Goal: Complete application form: Complete application form

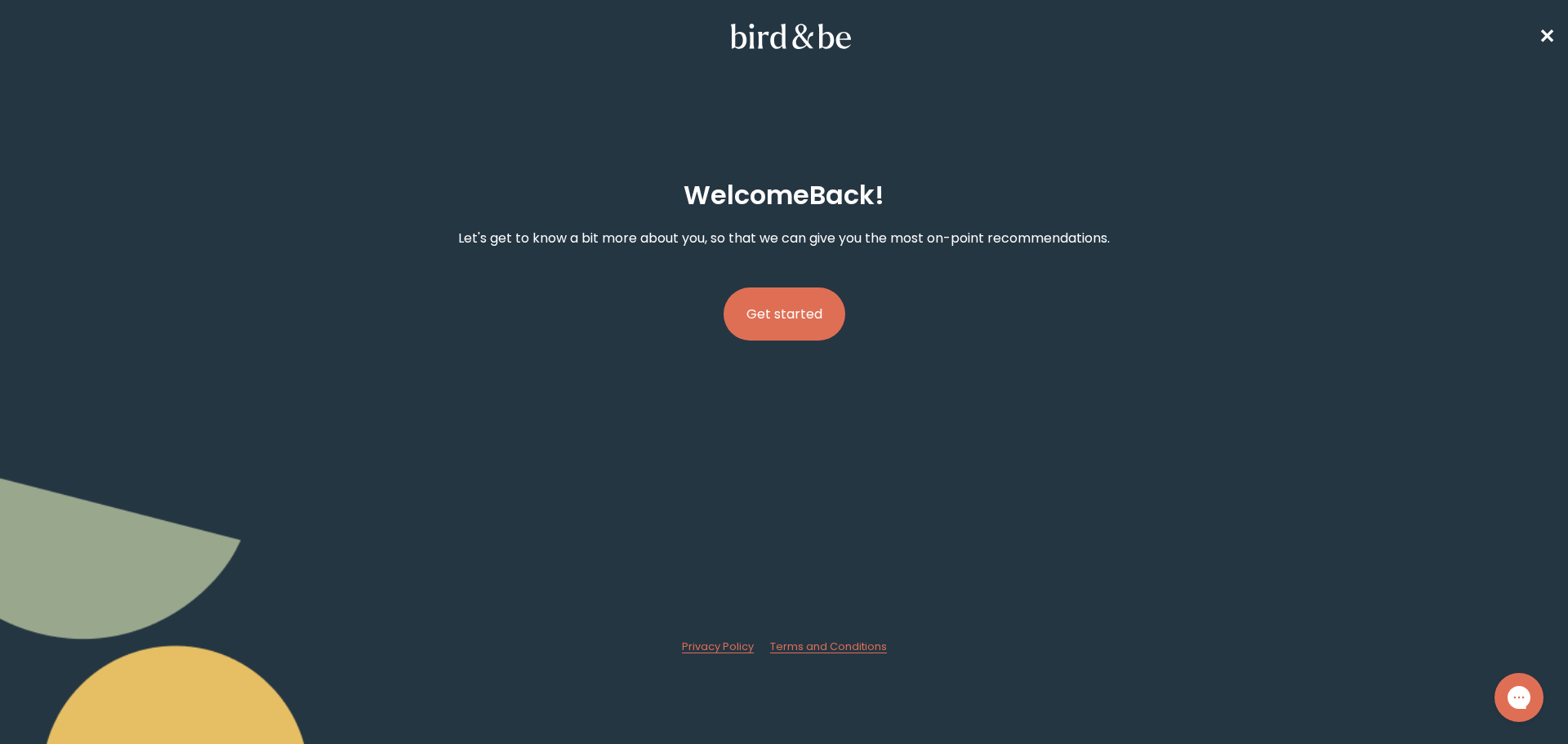
click at [783, 296] on button "Get started" at bounding box center [784, 313] width 122 height 53
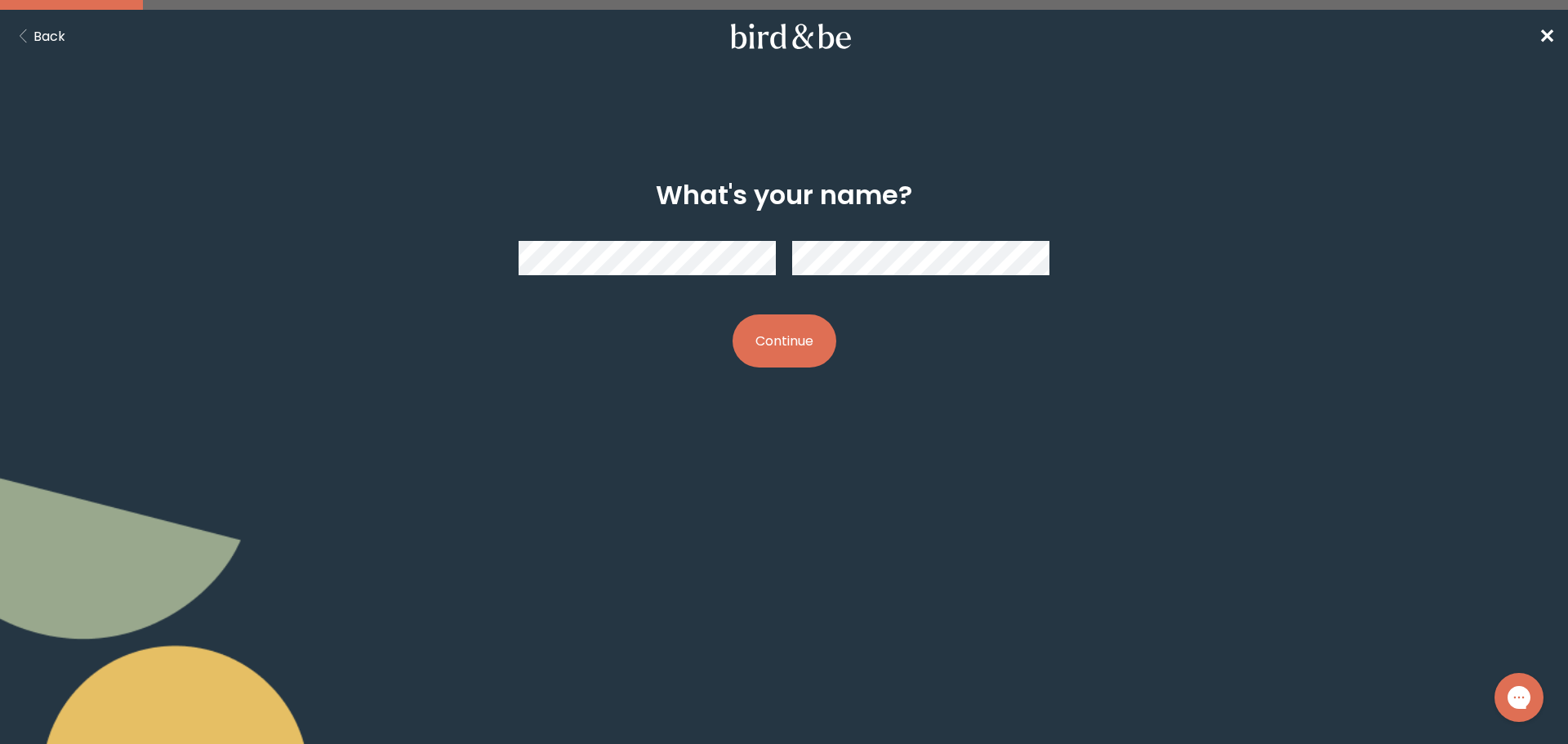
click at [226, 239] on div "What's your name? Continue" at bounding box center [784, 273] width 1568 height 266
click at [716, 290] on div "What's your name? Continue" at bounding box center [784, 274] width 758 height 240
click at [816, 338] on button "Continue" at bounding box center [784, 340] width 104 height 53
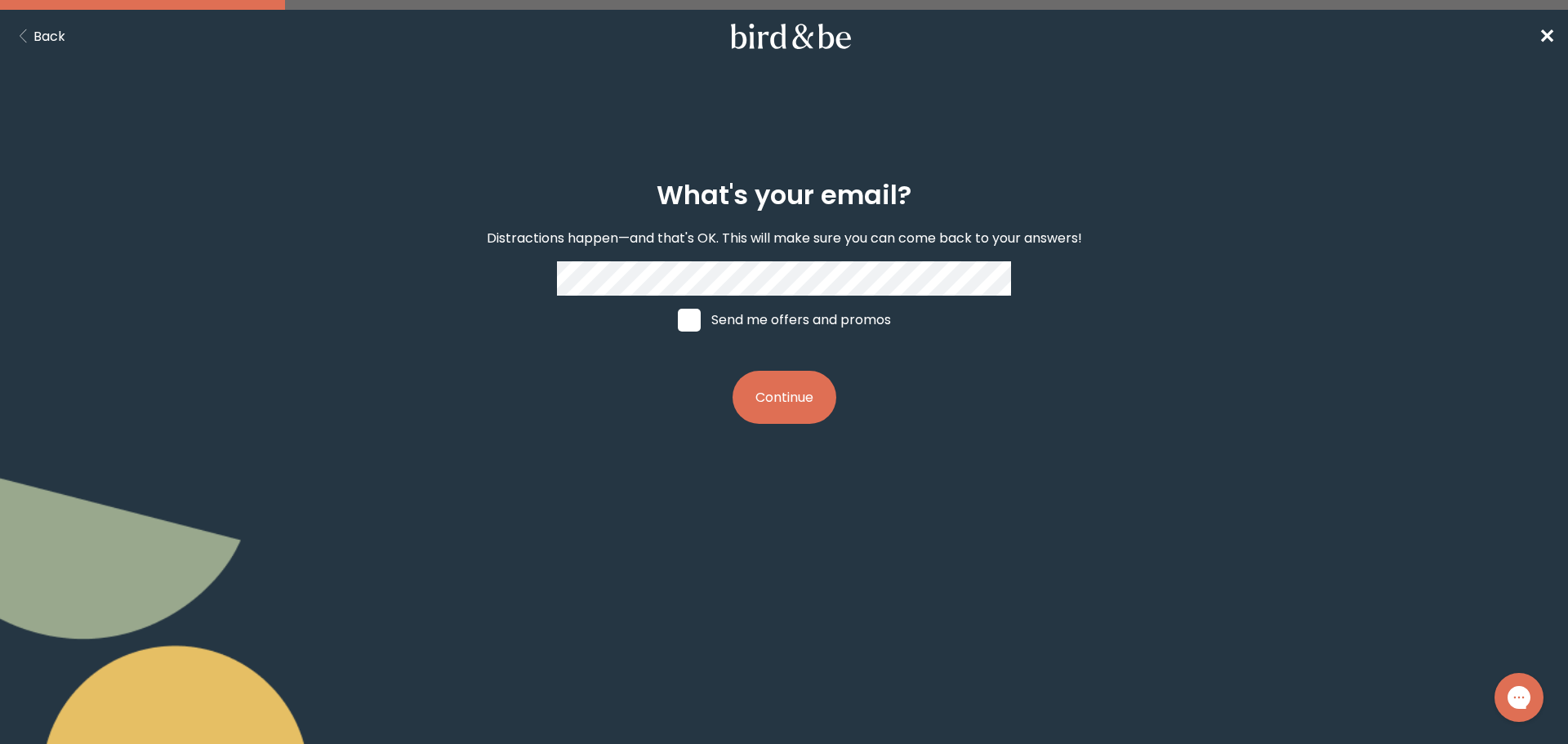
click at [813, 397] on button "Continue" at bounding box center [784, 397] width 104 height 53
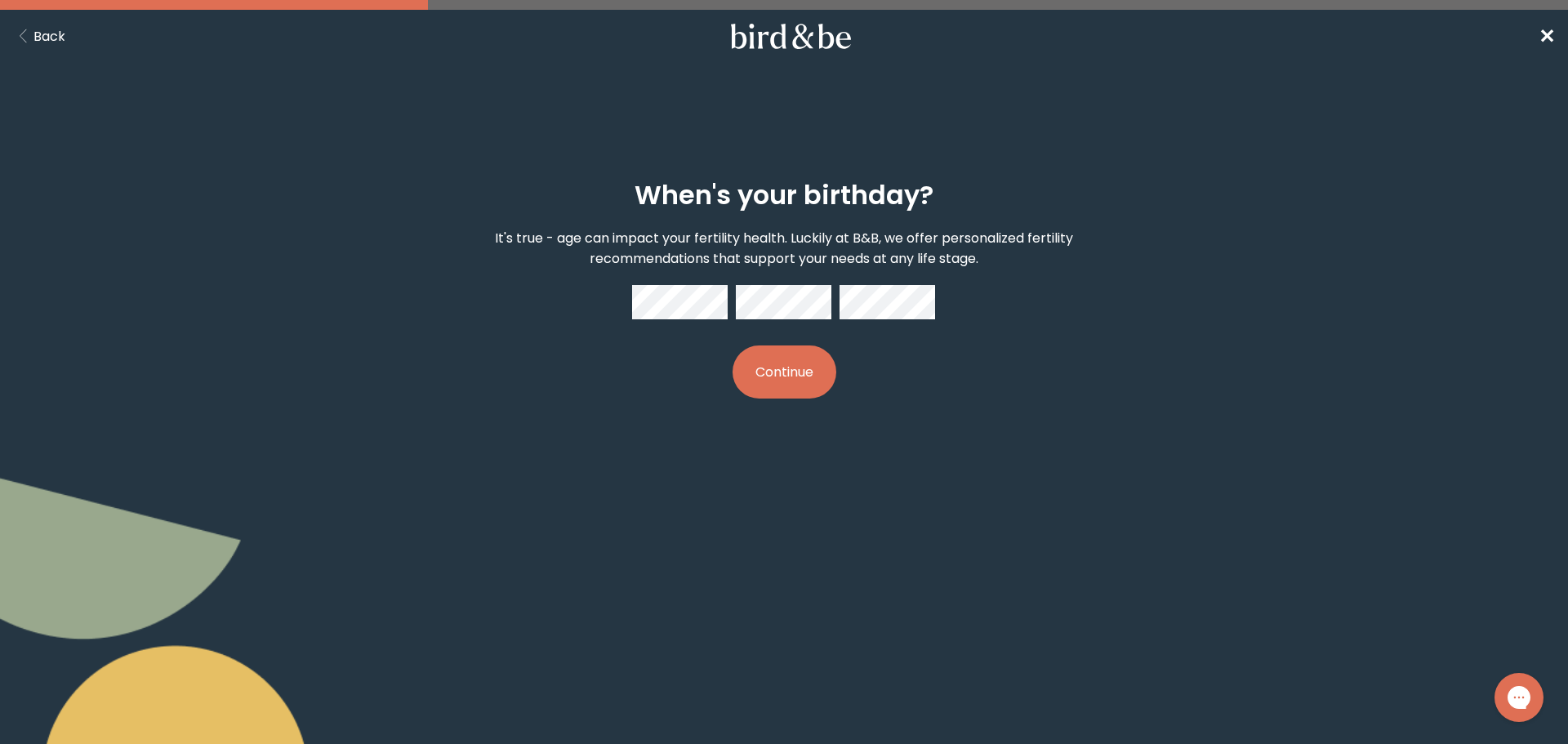
click at [778, 368] on button "Continue" at bounding box center [784, 372] width 104 height 53
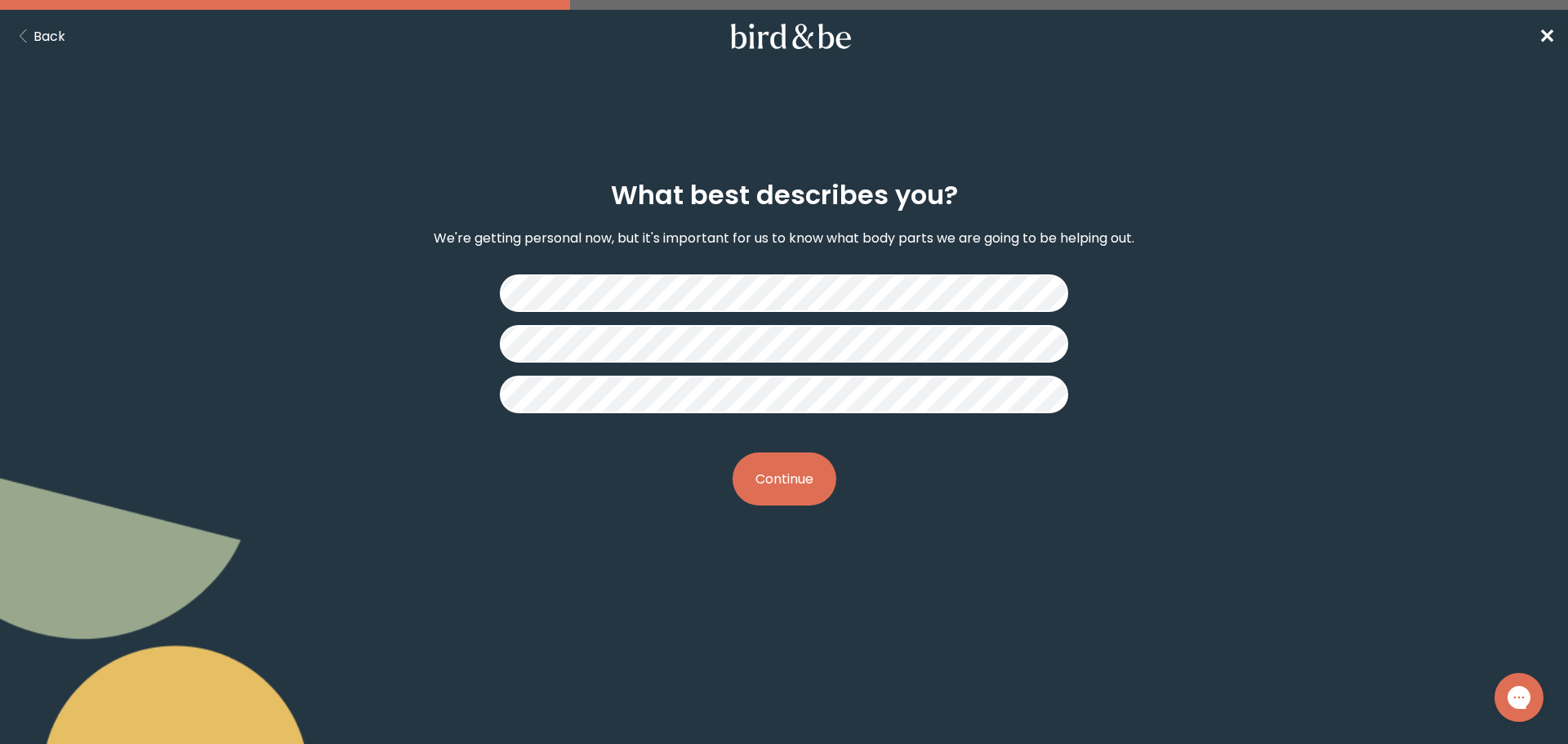
click at [791, 452] on button "Continue" at bounding box center [784, 478] width 104 height 53
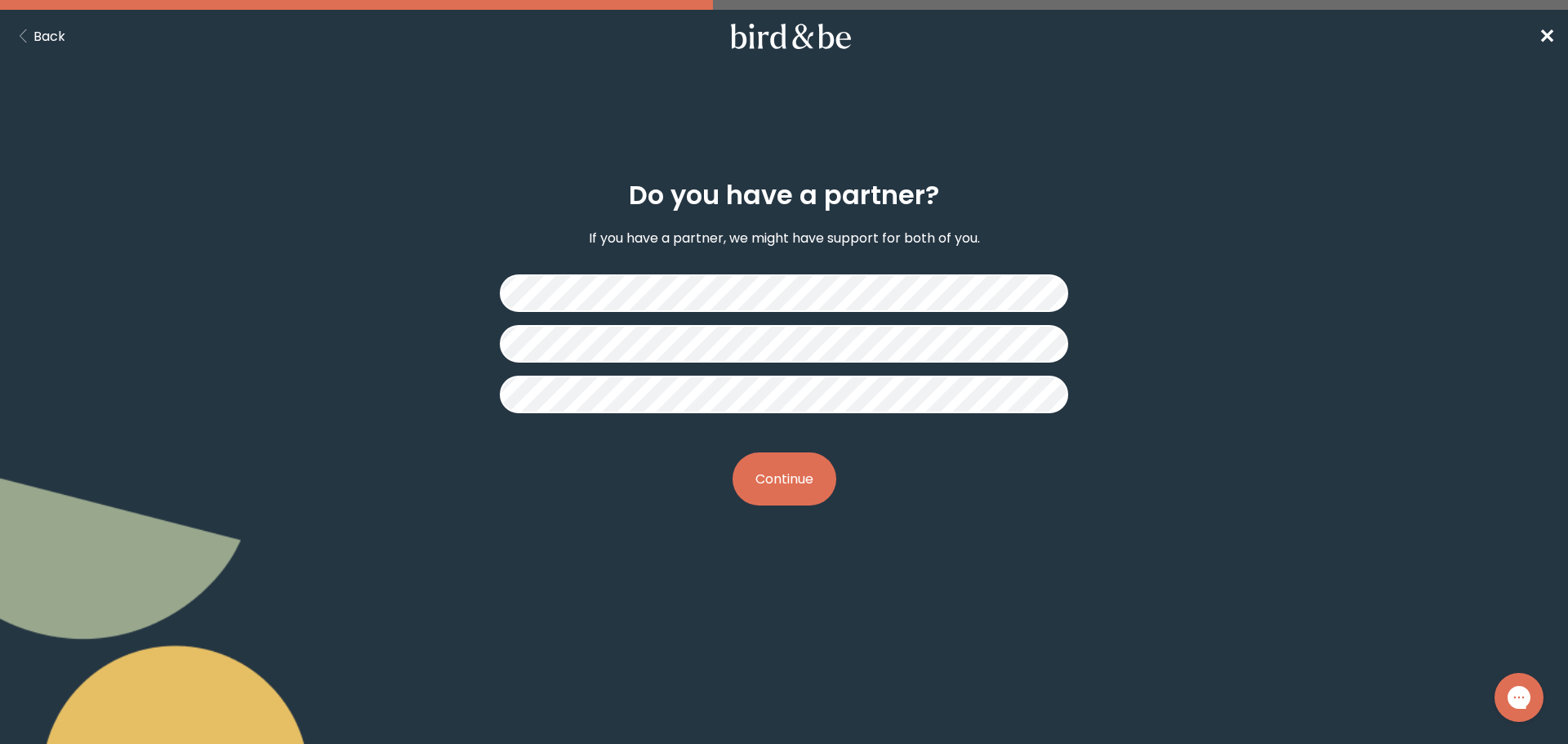
click at [819, 459] on button "Continue" at bounding box center [784, 478] width 104 height 53
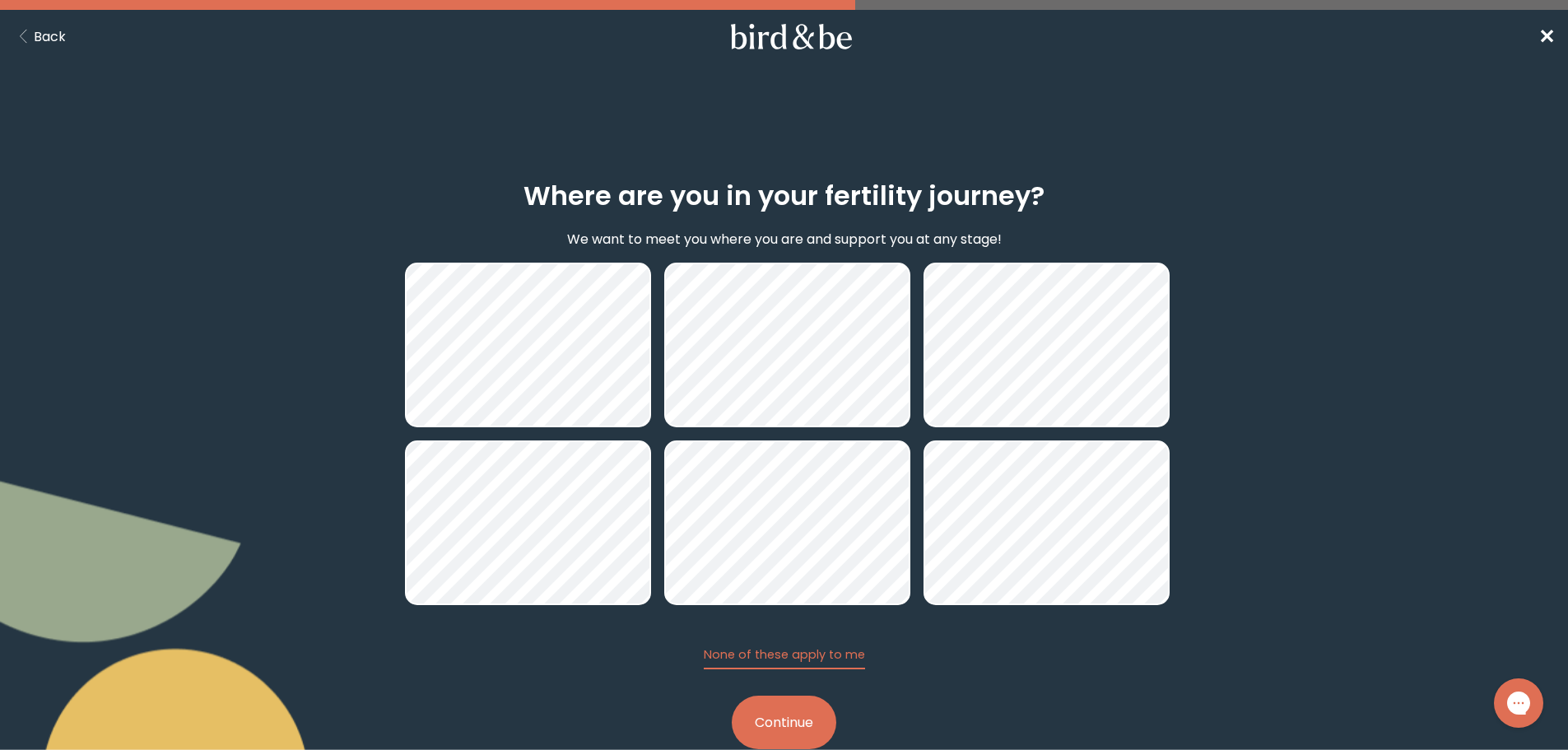
click at [801, 696] on button "Continue" at bounding box center [784, 722] width 105 height 53
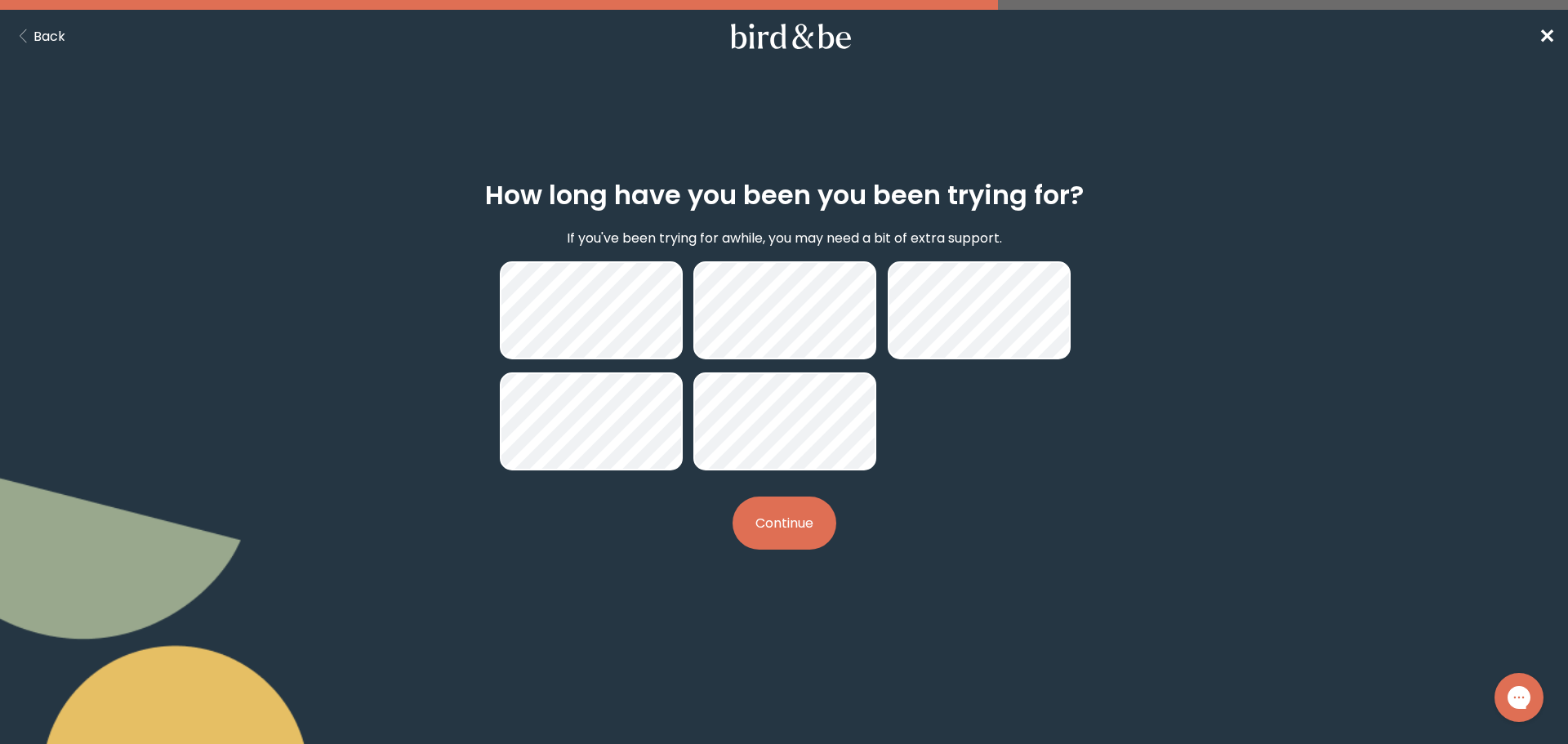
click at [810, 503] on button "Continue" at bounding box center [784, 523] width 104 height 53
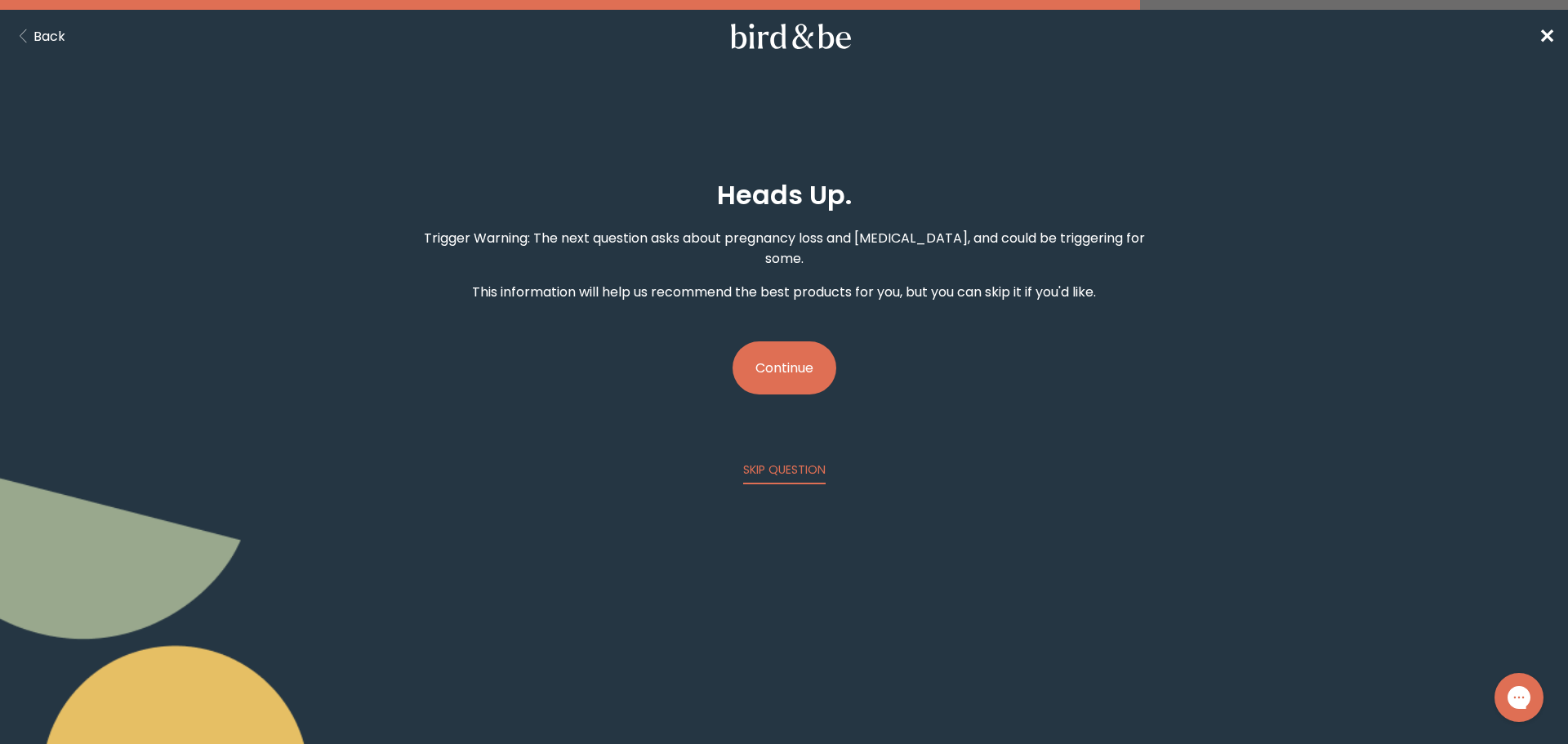
click at [757, 341] on button "Continue" at bounding box center [784, 367] width 104 height 53
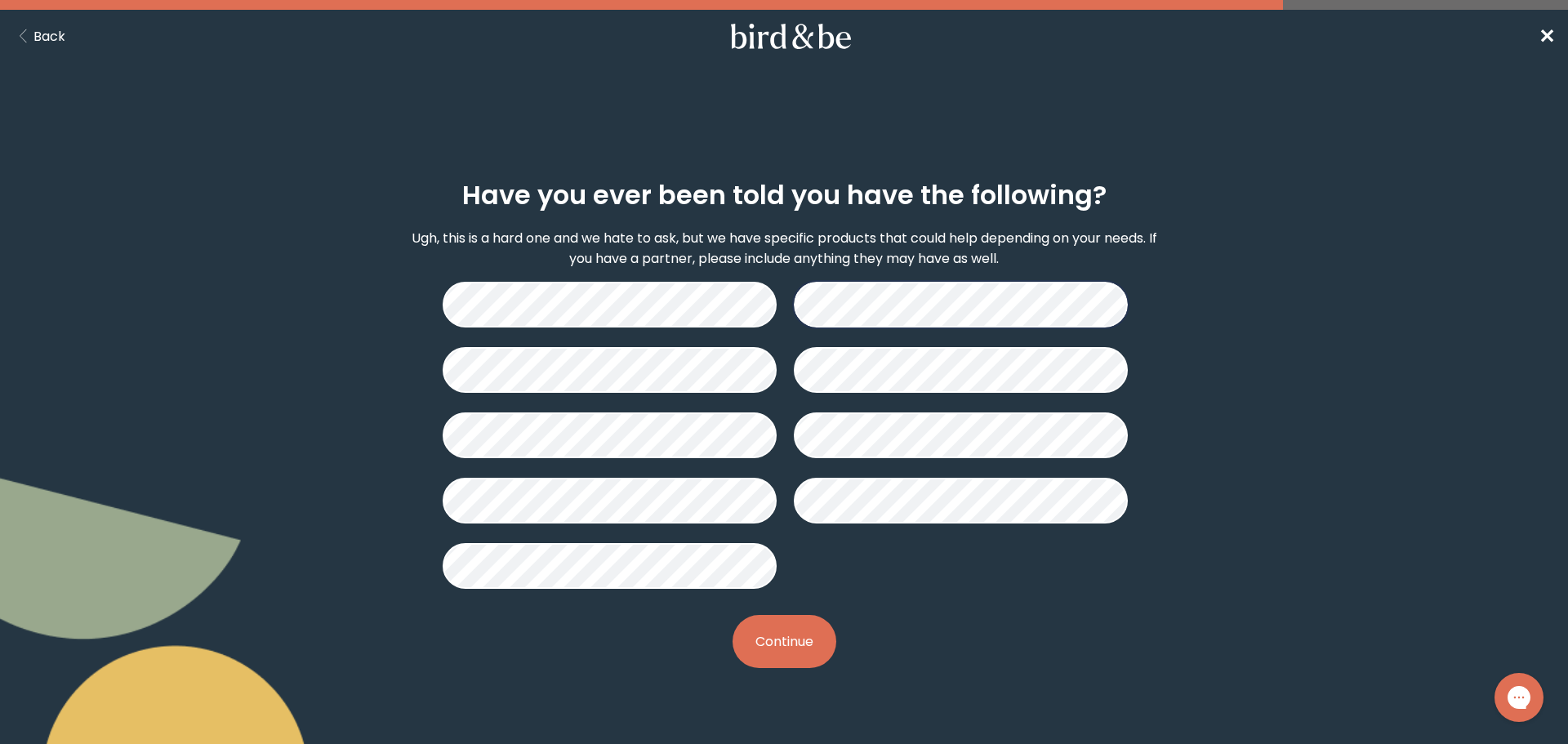
click at [787, 615] on button "Continue" at bounding box center [784, 641] width 104 height 53
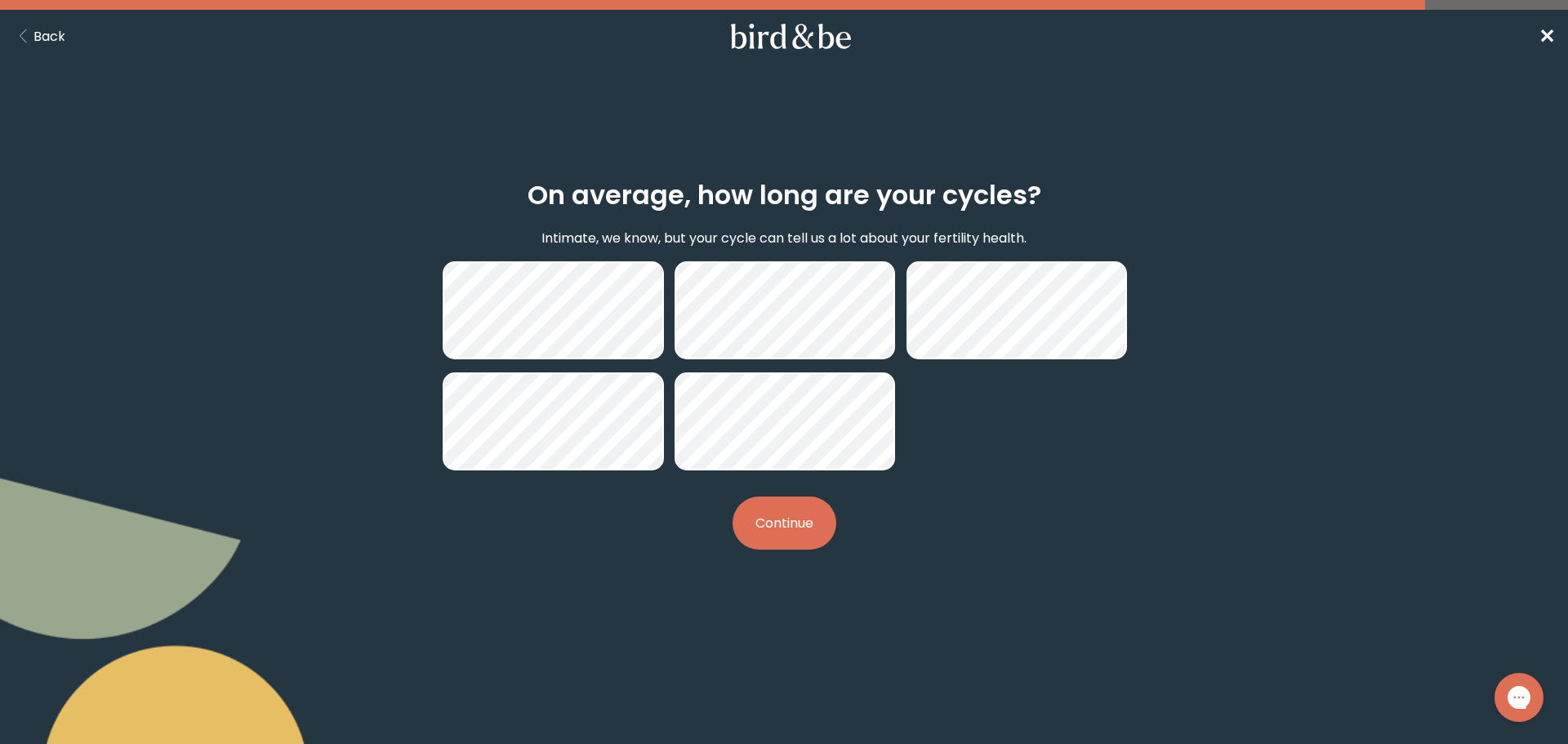
click at [808, 502] on button "Continue" at bounding box center [784, 523] width 104 height 53
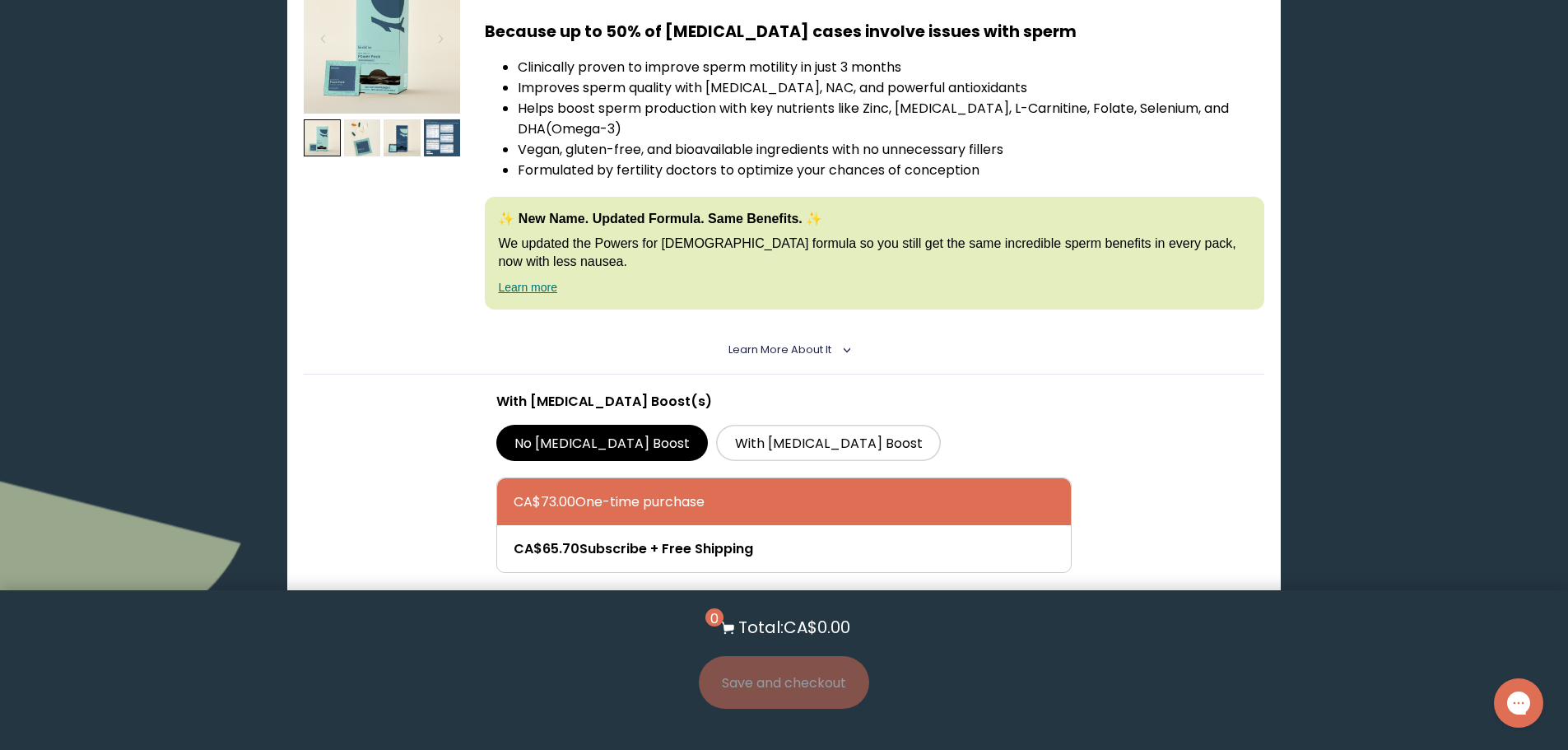
scroll to position [3979, 0]
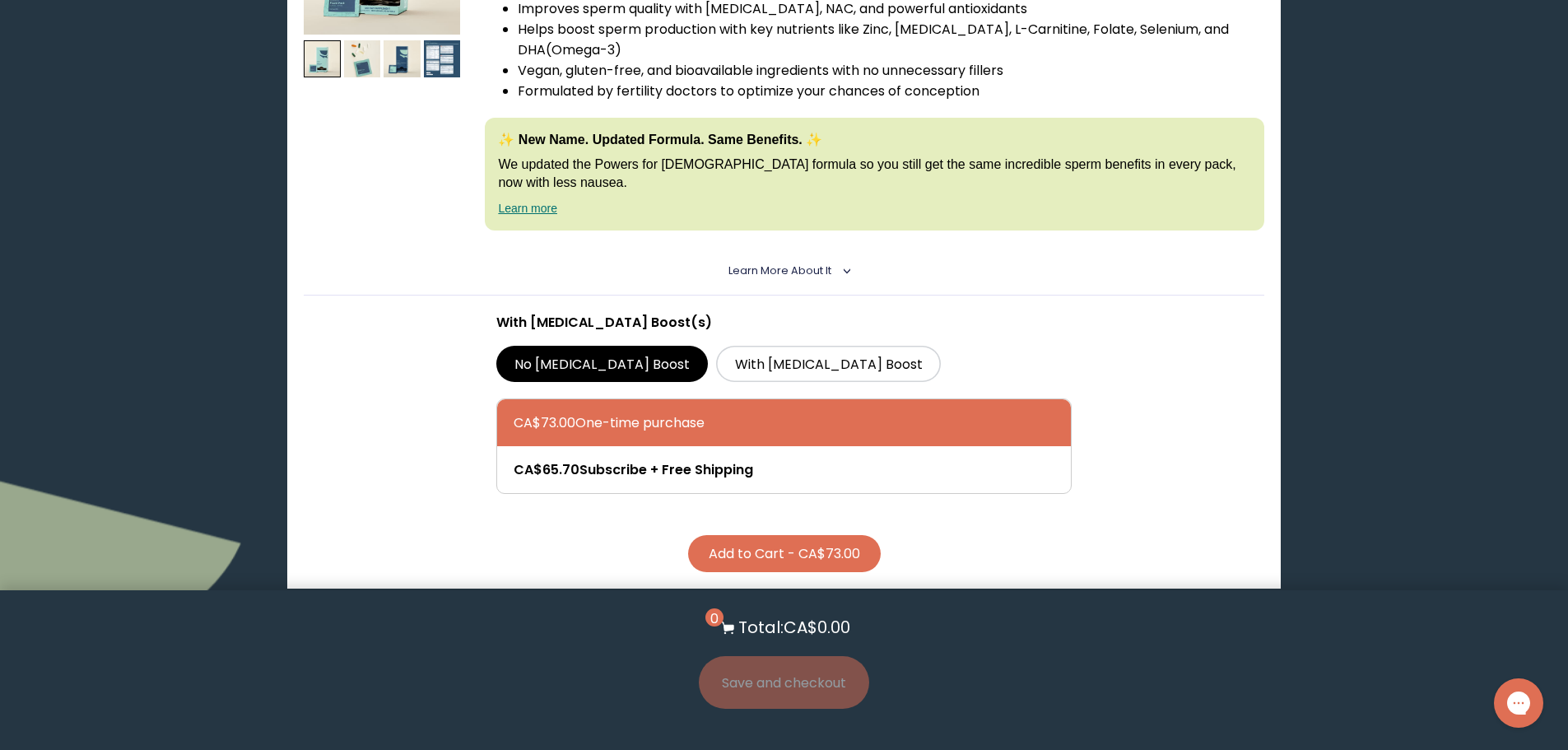
click at [646, 740] on li "More than just a prenatal—includes research-backed nutrients most skip, like [M…" at bounding box center [890, 761] width 746 height 42
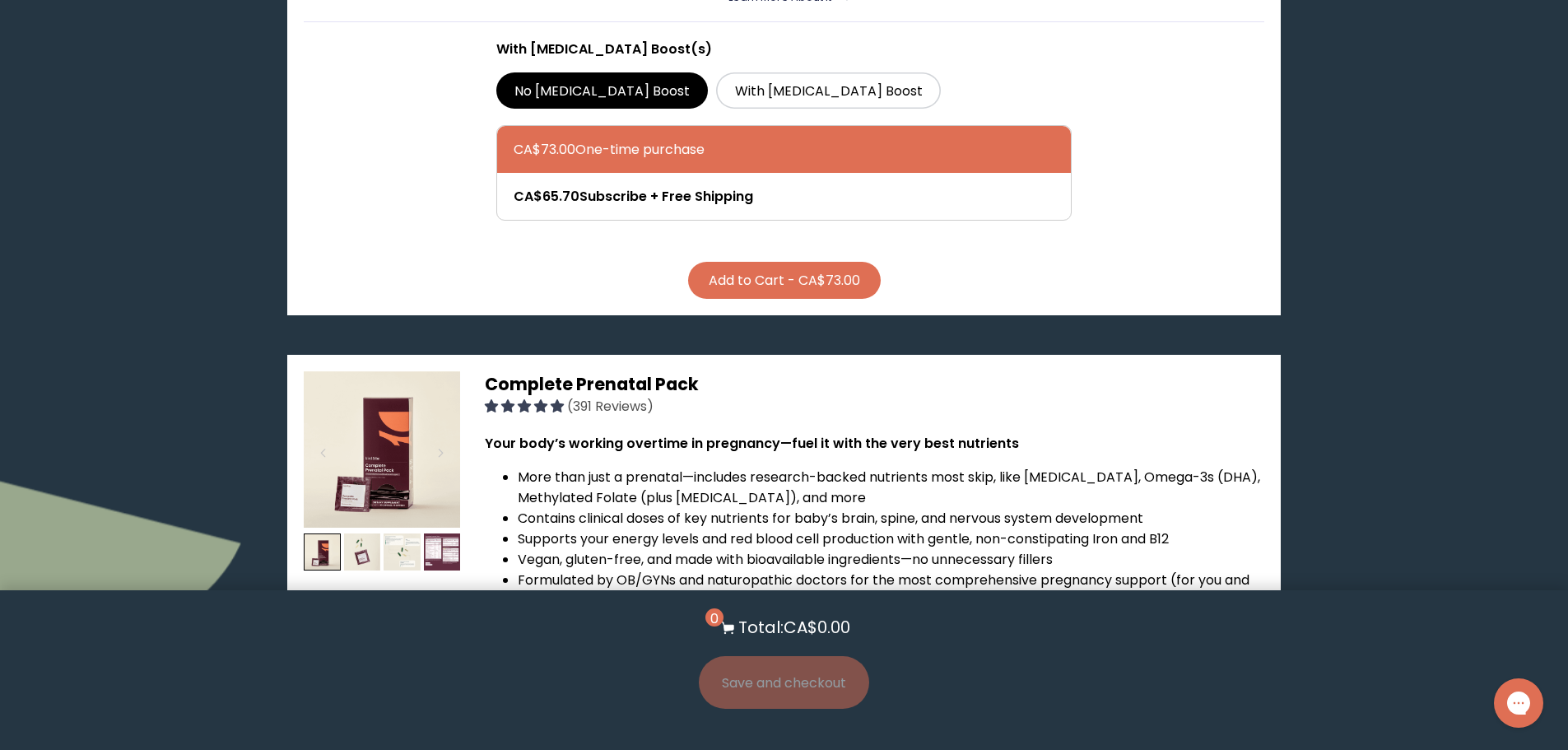
scroll to position [4255, 0]
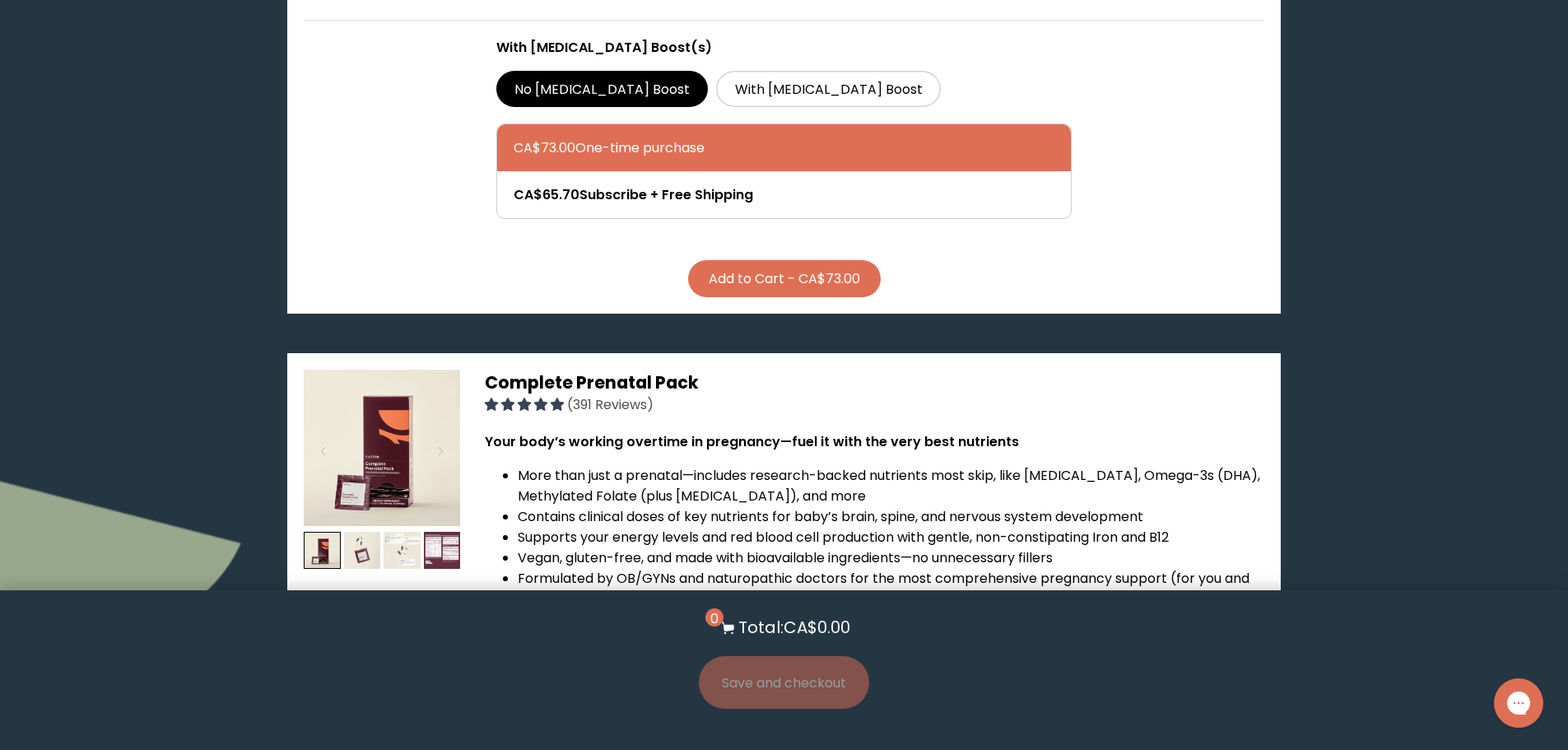
click at [410, 370] on div at bounding box center [382, 563] width 156 height 386
click at [690, 506] on li "Contains clinical doses of key nutrients for baby’s brain, spine, and nervous s…" at bounding box center [890, 516] width 746 height 21
click at [679, 548] on li "Vegan, gluten-free, and made with bioavailable ingredients—no unnecessary fille…" at bounding box center [890, 558] width 746 height 21
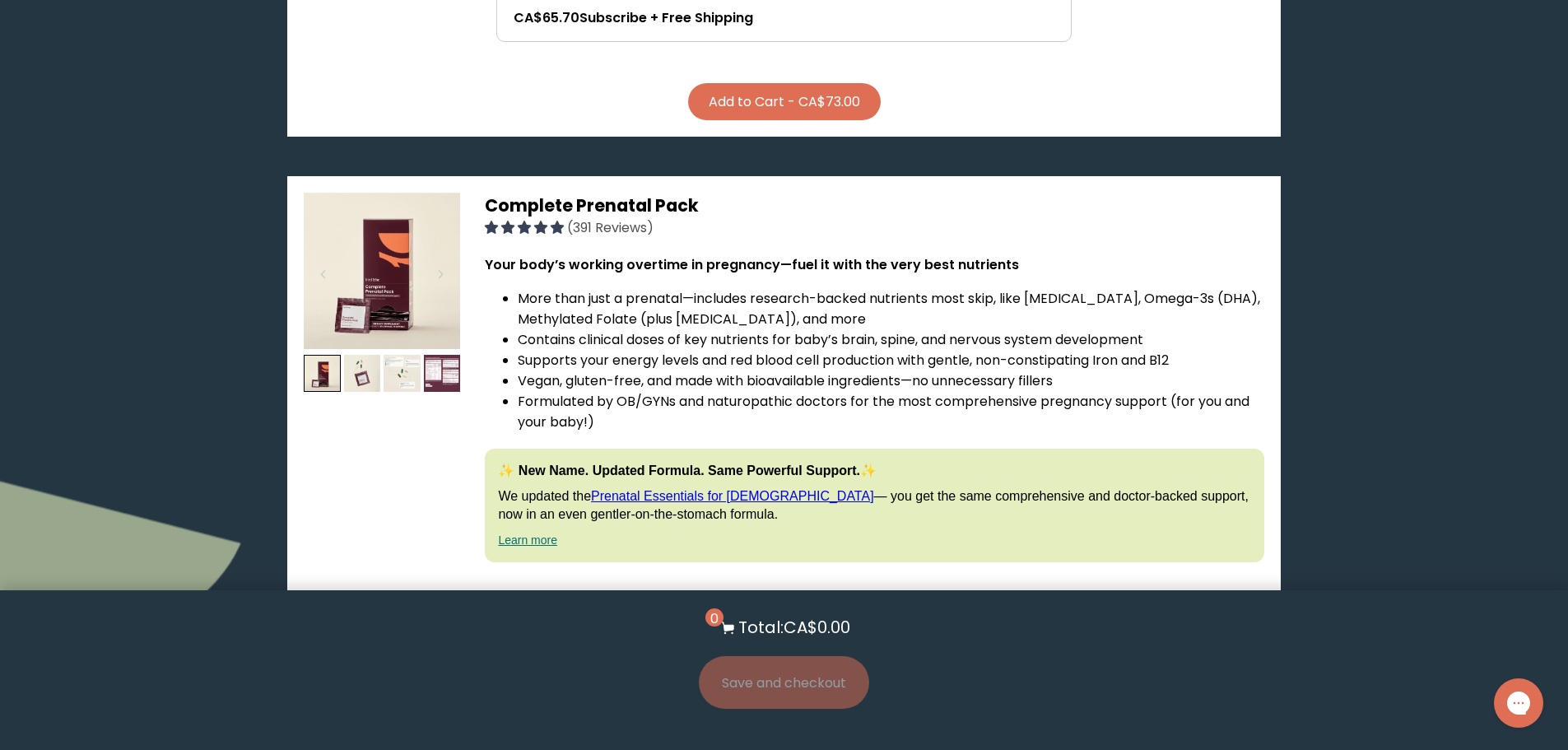
scroll to position [4391, 0]
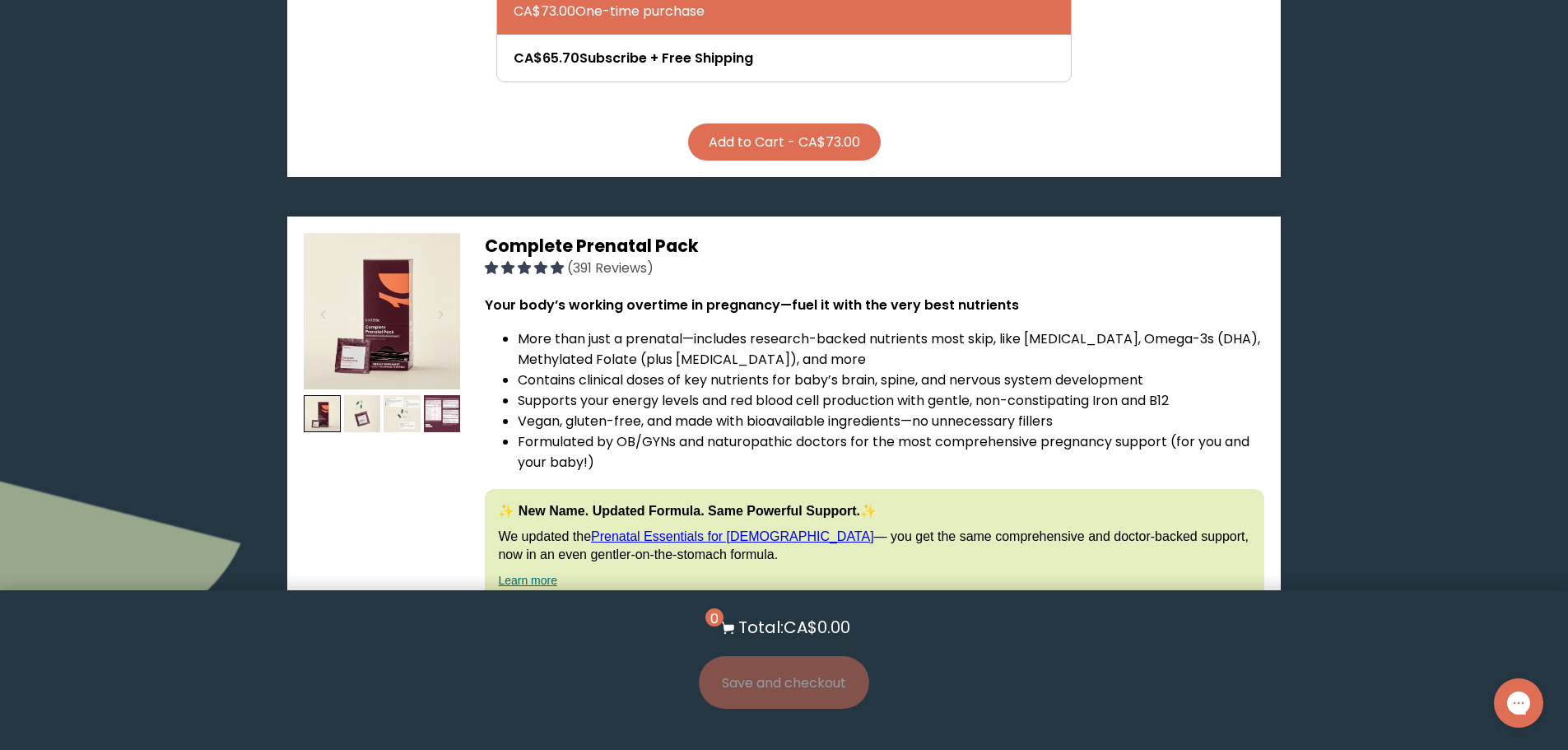
click at [552, 489] on div "✨ New Name. Updated Formula. Same Powerful Support.✨ We updated the Prenatal Es…" at bounding box center [873, 546] width 779 height 114
click at [309, 619] on details "Learn More About it < What makes it special 30 daily packs to simplify your rou…" at bounding box center [784, 644] width 960 height 49
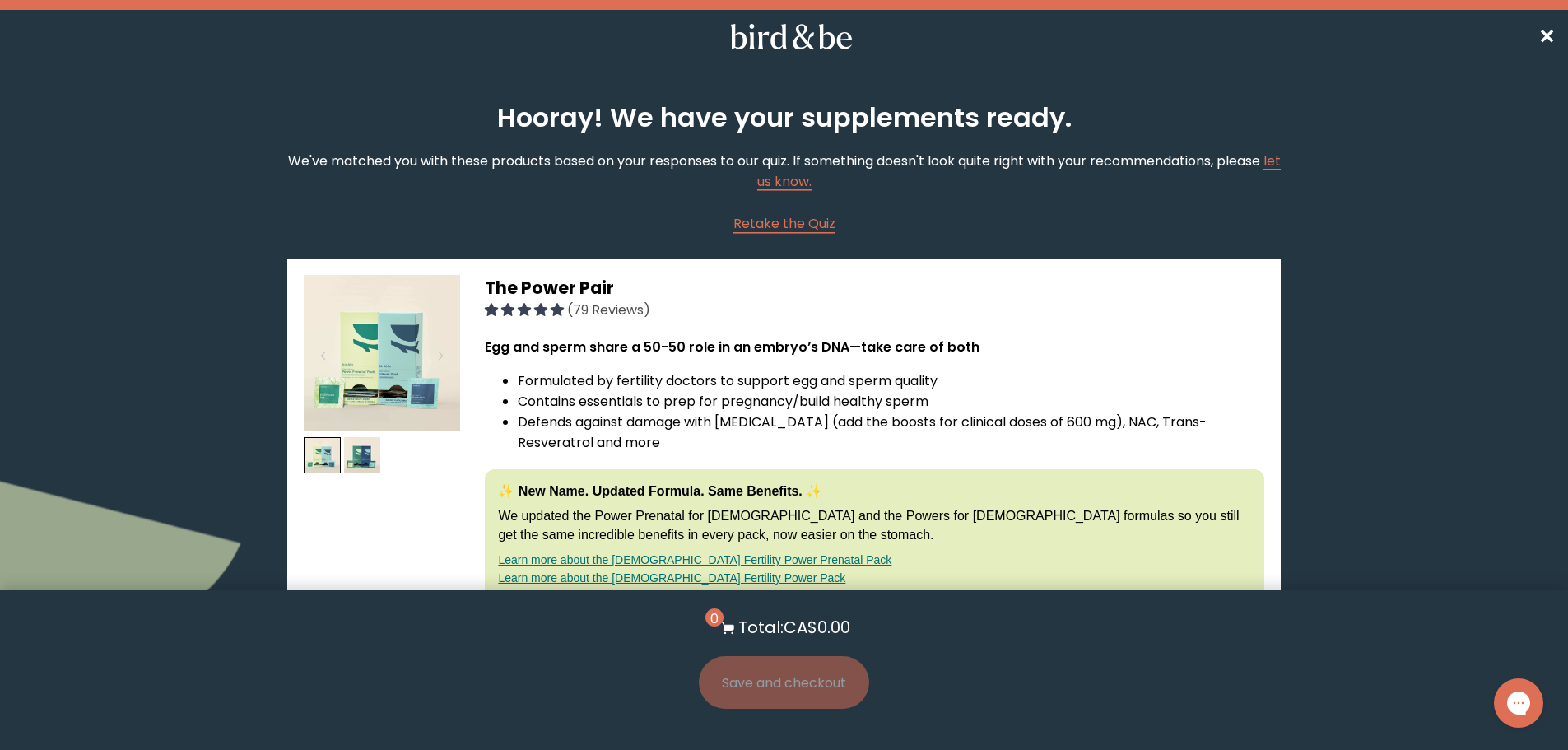
scroll to position [550, 0]
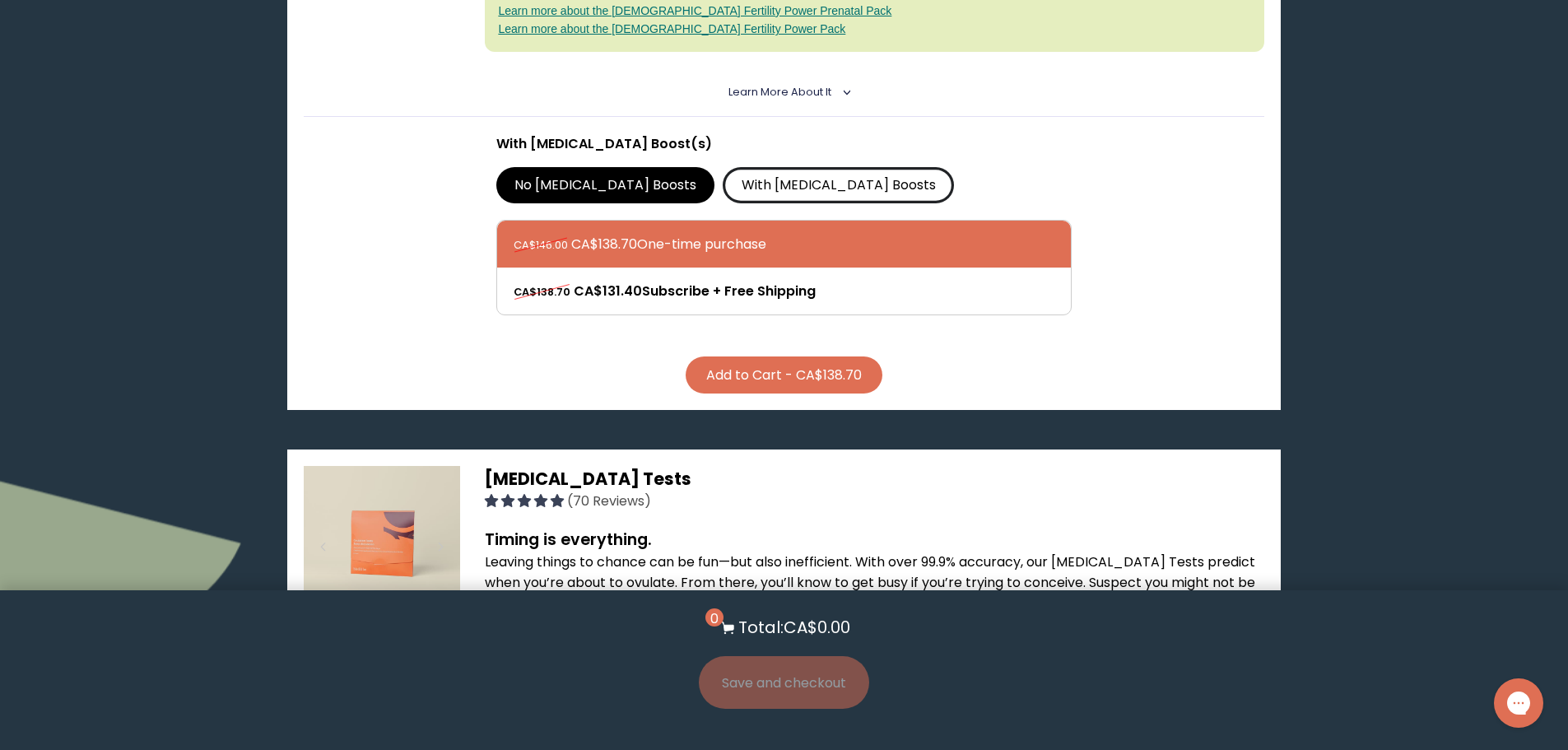
click at [756, 167] on label "With [MEDICAL_DATA] Boosts" at bounding box center [838, 185] width 231 height 36
click at [0, 0] on input "With [MEDICAL_DATA] Boosts" at bounding box center [0, 0] width 0 height 0
click at [540, 167] on label "No [MEDICAL_DATA] Boosts" at bounding box center [605, 185] width 219 height 36
click at [0, 0] on input "No [MEDICAL_DATA] Boosts" at bounding box center [0, 0] width 0 height 0
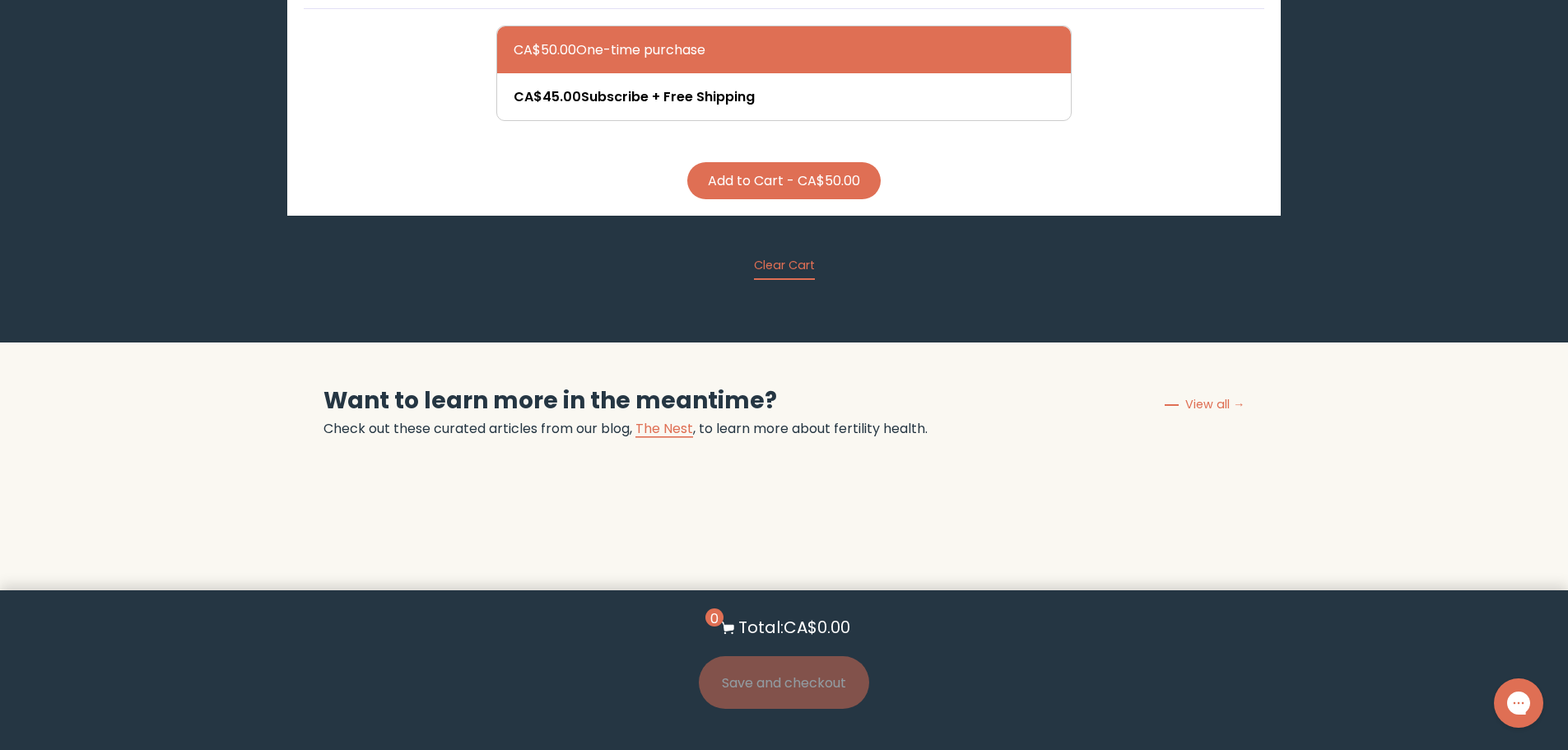
scroll to position [5078, 0]
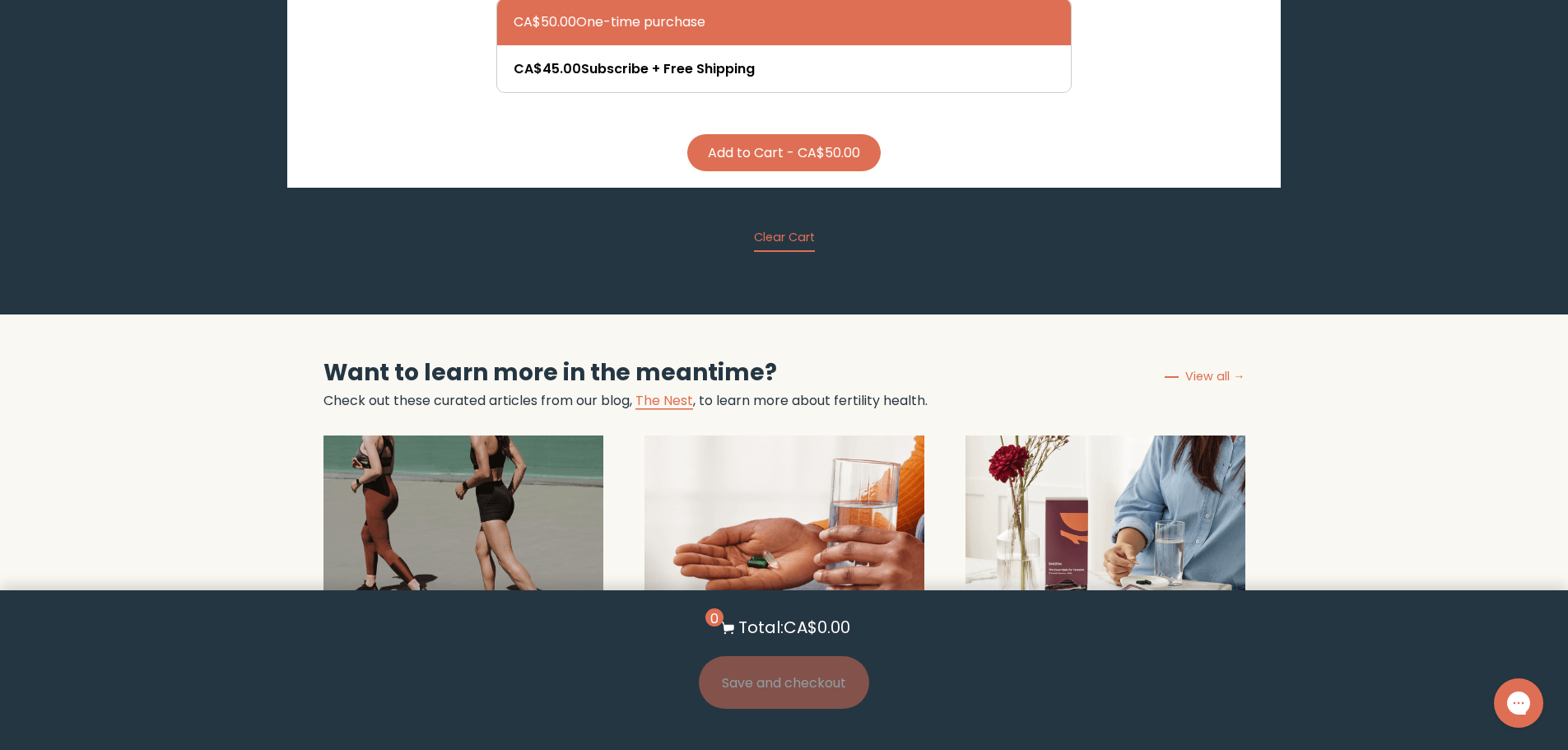
click at [871, 650] on div "Can I Take Prenatal Vitamins If I’m Not Pregnant (or Trying to Conceive)? [DATE…" at bounding box center [784, 754] width 280 height 208
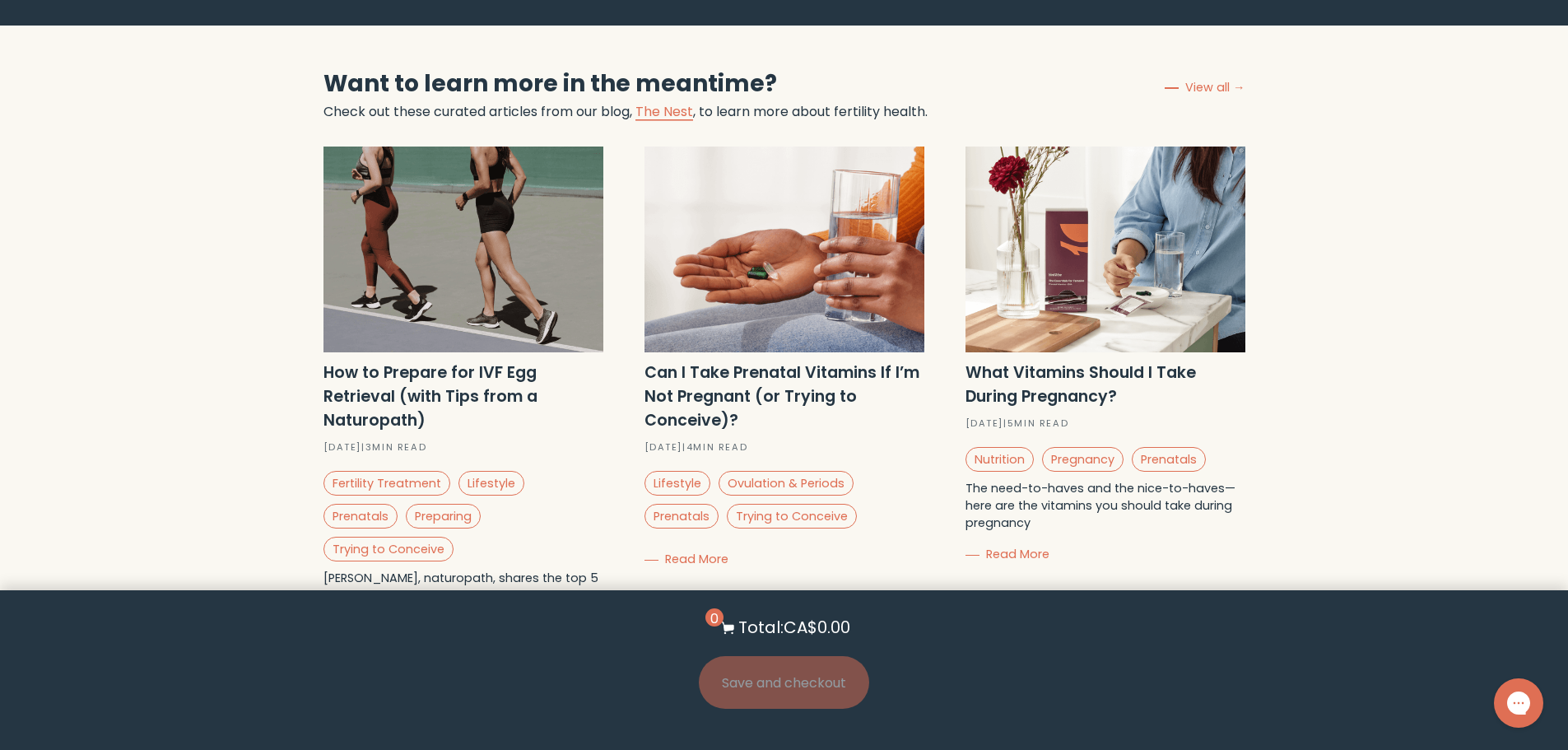
scroll to position [5397, 0]
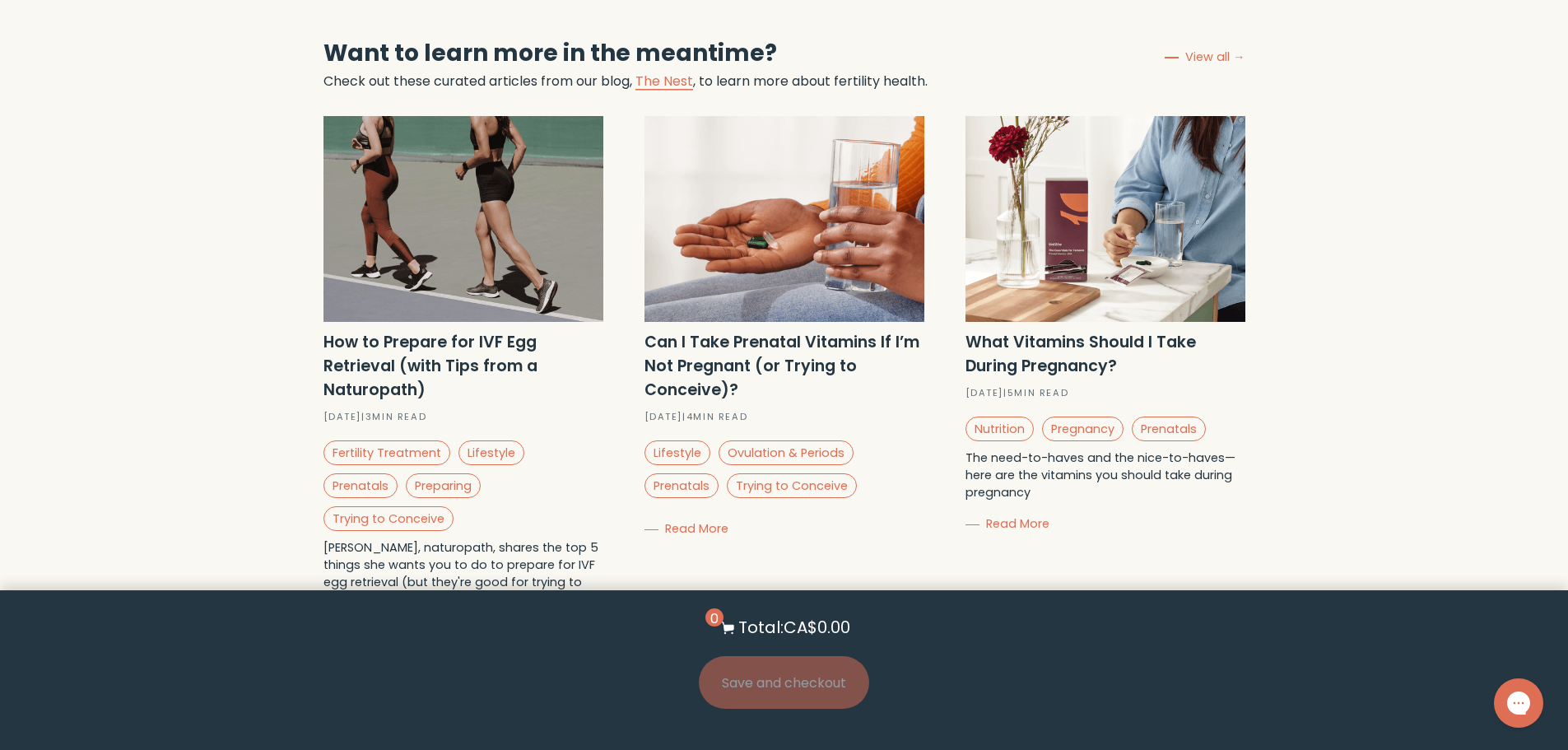
click at [871, 418] on section "How to Prepare for IVF Egg Retrieval (with Tips from a Naturopath) [DATE] | 3 m…" at bounding box center [785, 588] width 922 height 943
